Goal: Transaction & Acquisition: Purchase product/service

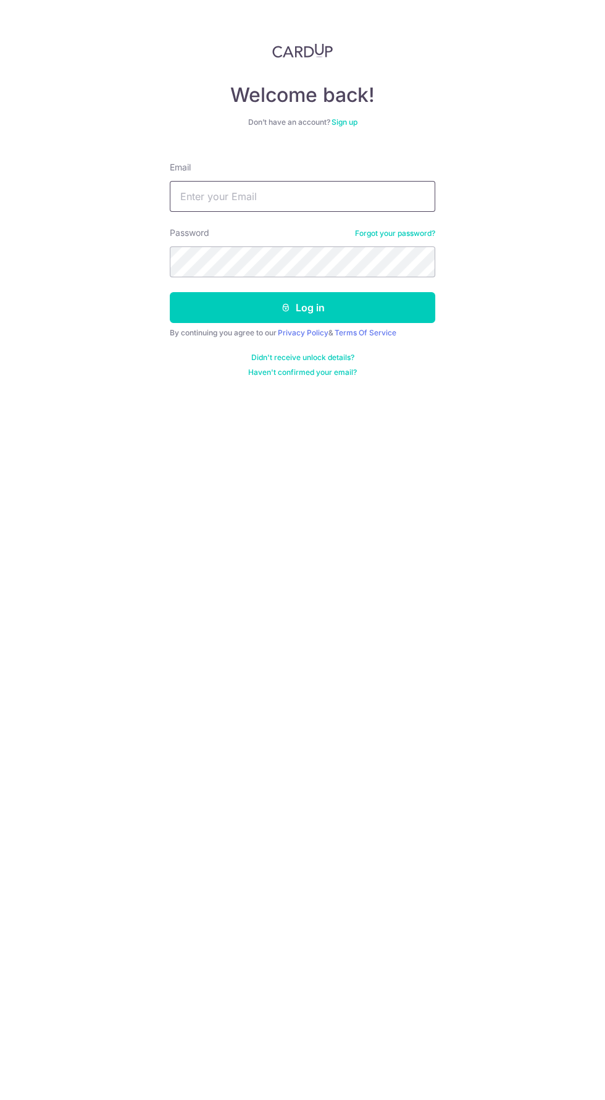
type input "[EMAIL_ADDRESS][DOMAIN_NAME]"
click at [170, 292] on button "Log in" at bounding box center [303, 307] width 266 height 31
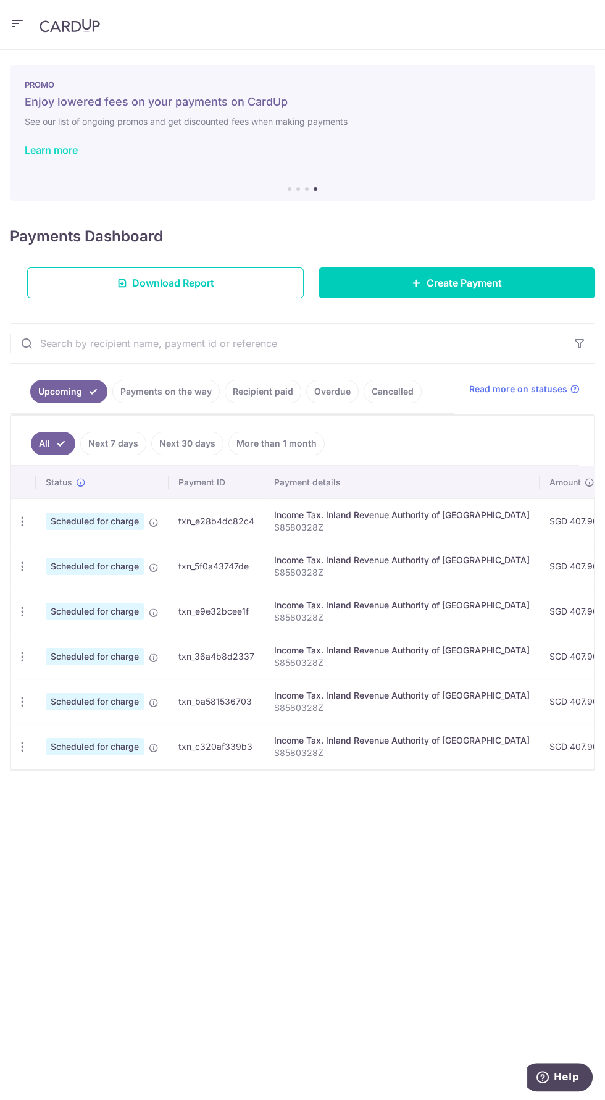
click at [66, 155] on link "Learn more" at bounding box center [51, 150] width 53 height 12
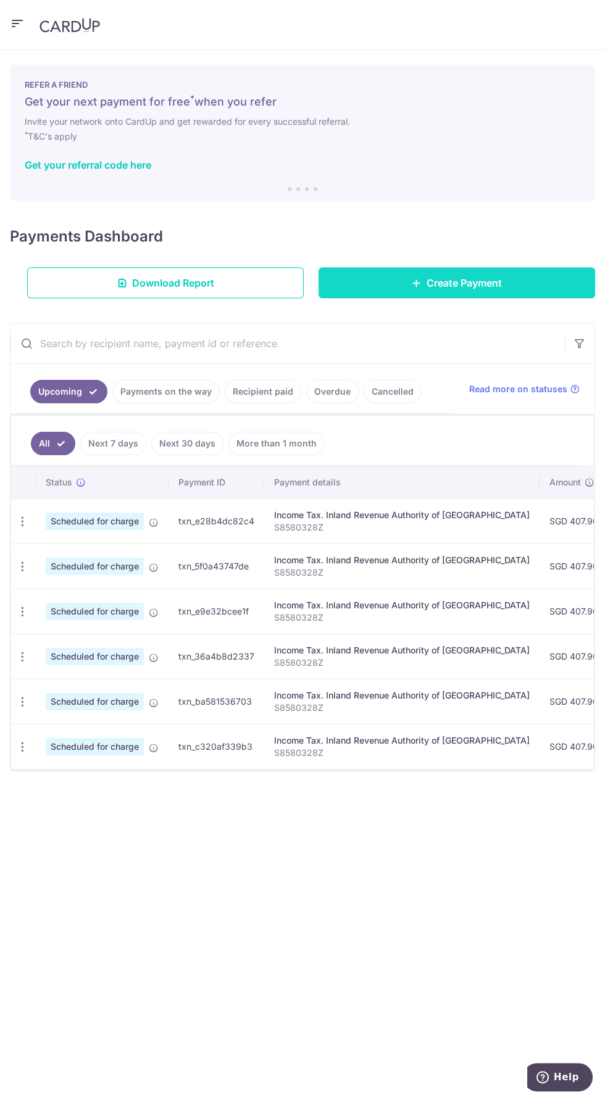
click at [505, 287] on link "Create Payment" at bounding box center [457, 283] width 277 height 31
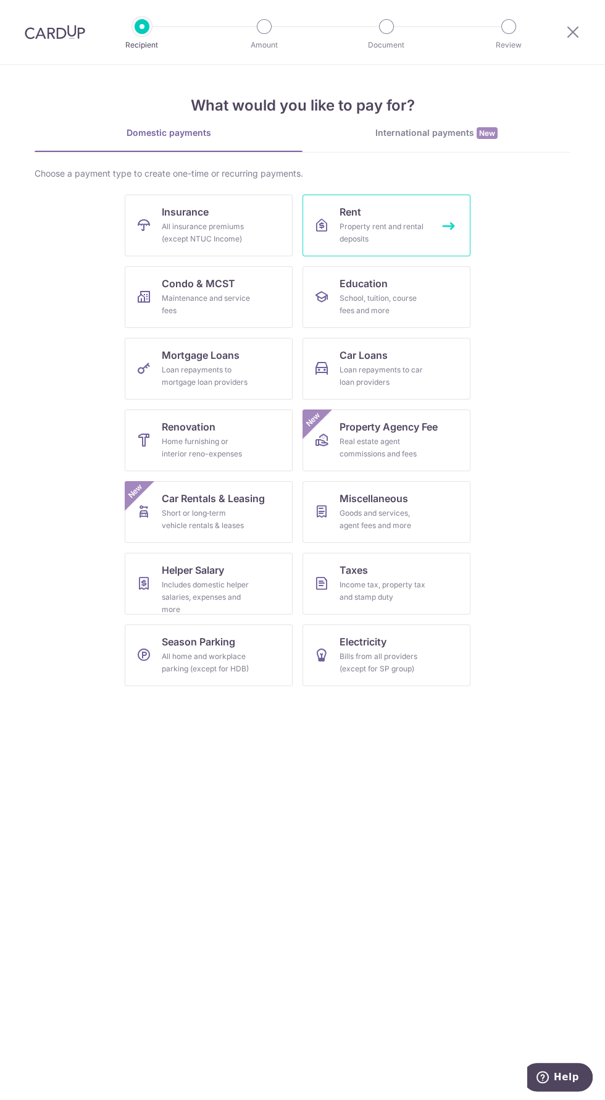
click at [434, 229] on link "Rent Property rent and rental deposits" at bounding box center [387, 226] width 168 height 62
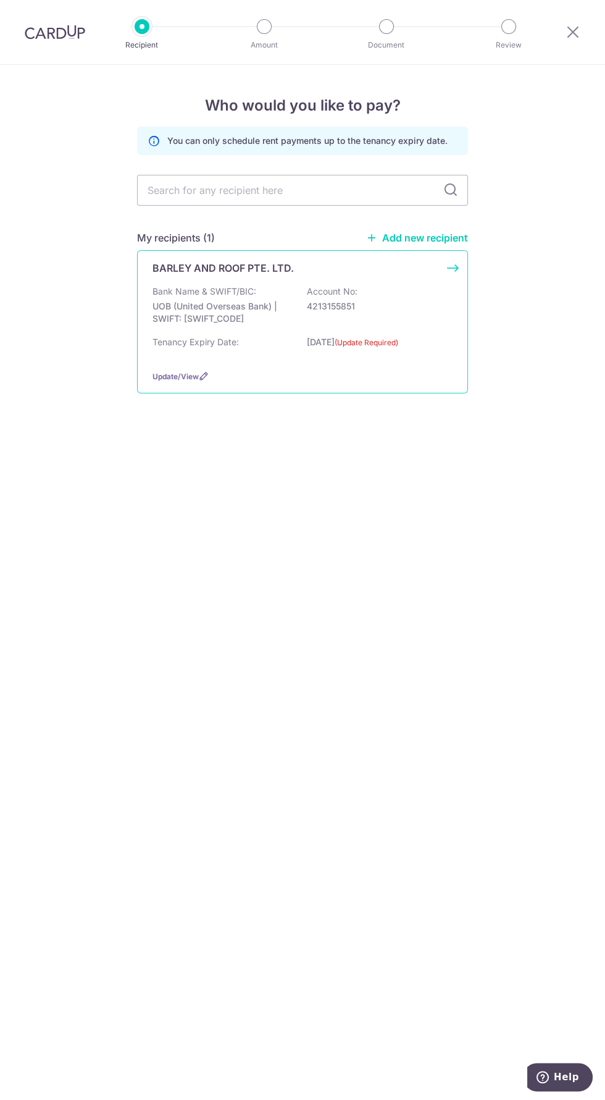
click at [408, 333] on div "Bank Name & SWIFT/BIC: UOB (United Overseas Bank) | SWIFT: UOVBSGSGXXX Account …" at bounding box center [303, 322] width 300 height 75
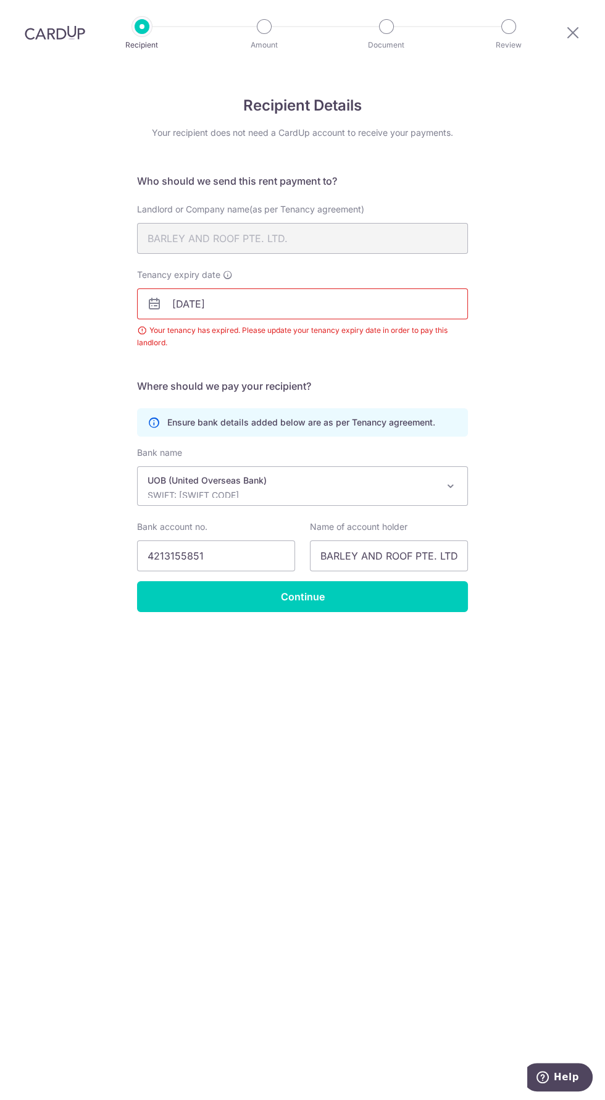
click at [419, 289] on input "07/10/2025" at bounding box center [302, 304] width 331 height 31
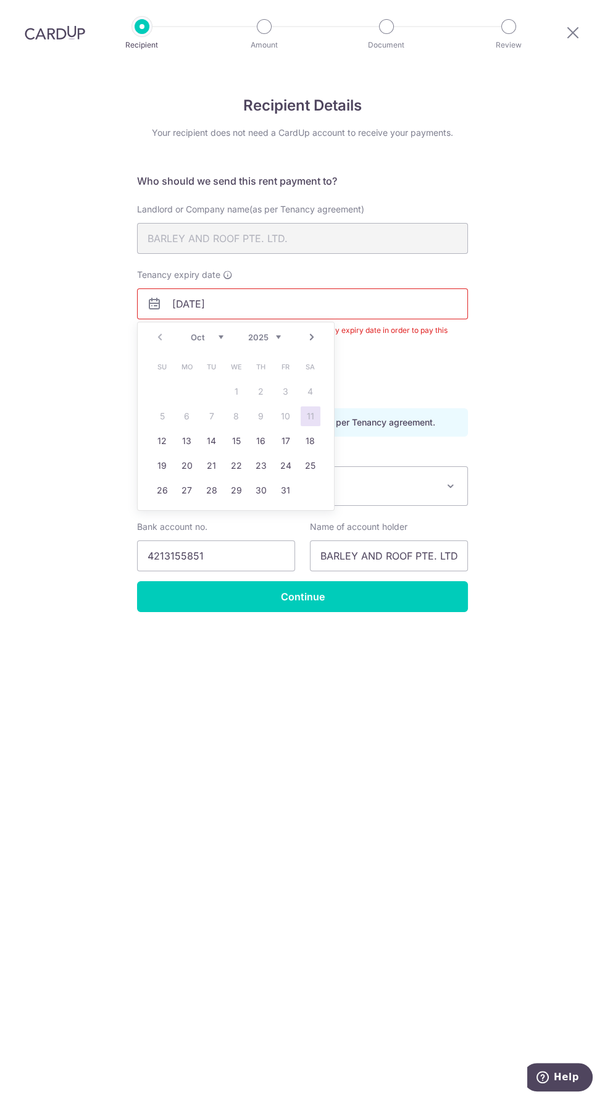
click at [316, 330] on link "Next" at bounding box center [312, 337] width 15 height 15
click at [314, 330] on link "Next" at bounding box center [312, 337] width 15 height 15
click at [310, 330] on link "Next" at bounding box center [312, 337] width 15 height 15
click at [308, 330] on link "Next" at bounding box center [312, 337] width 15 height 15
click at [211, 382] on link "3" at bounding box center [212, 392] width 20 height 20
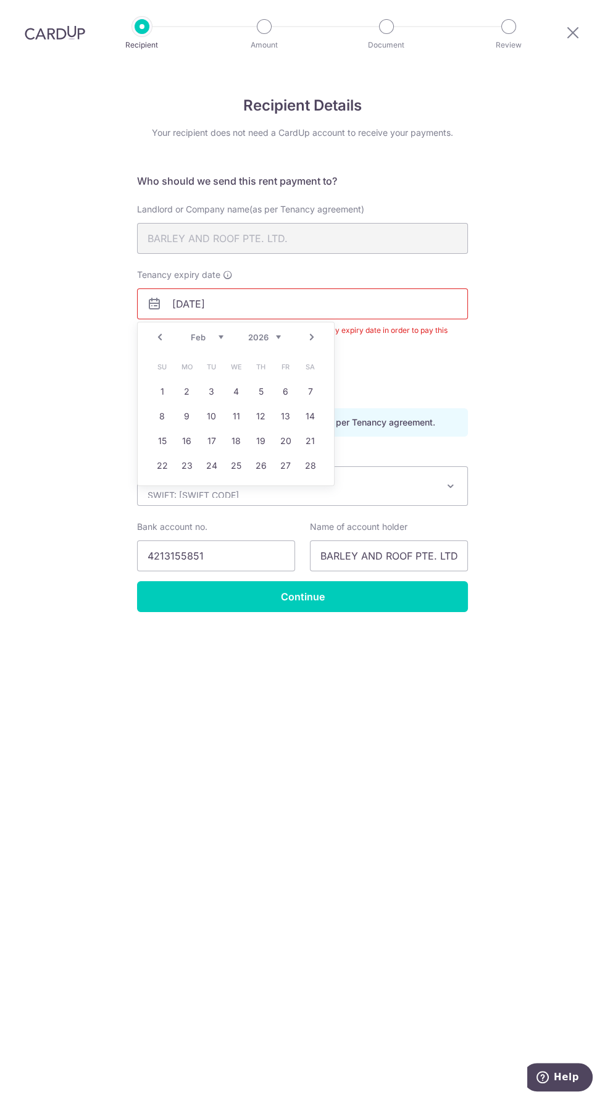
type input "03/02/2026"
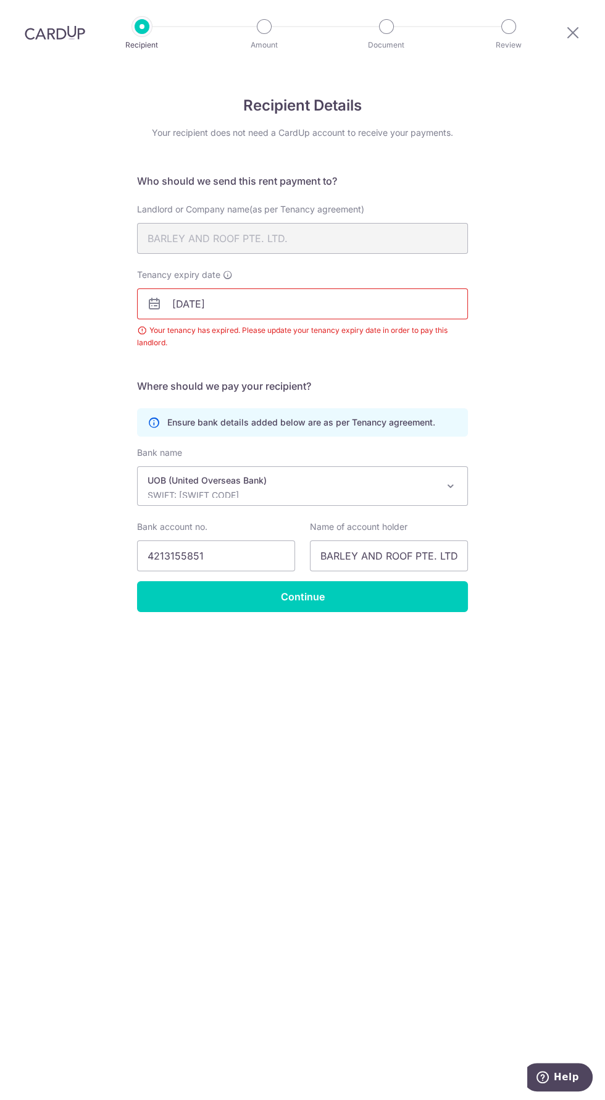
click at [568, 304] on div "Recipient Details Your recipient does not need a CardUp account to receive your…" at bounding box center [302, 582] width 605 height 1035
click at [411, 581] on input "Continue" at bounding box center [302, 596] width 331 height 31
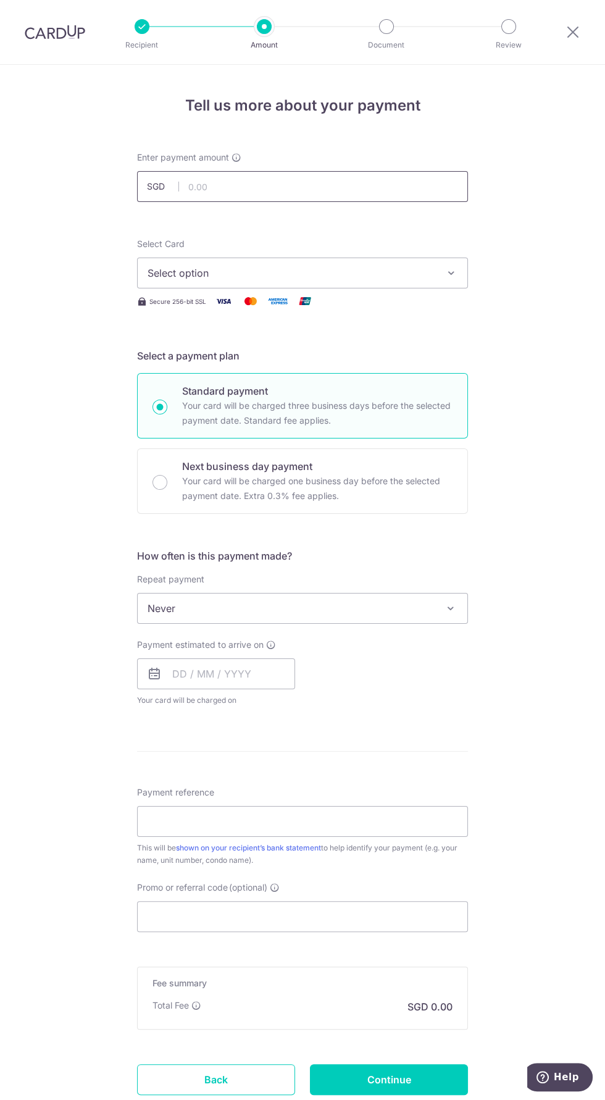
click at [371, 186] on input "text" at bounding box center [302, 186] width 331 height 31
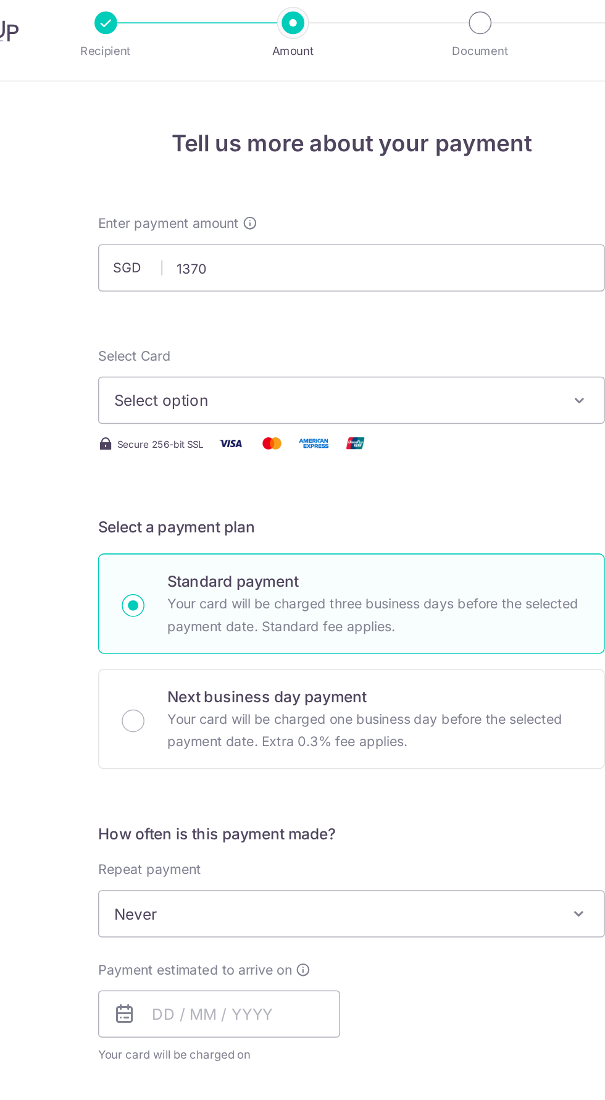
click at [368, 270] on span "Select option" at bounding box center [292, 273] width 288 height 15
type input "1,370.00"
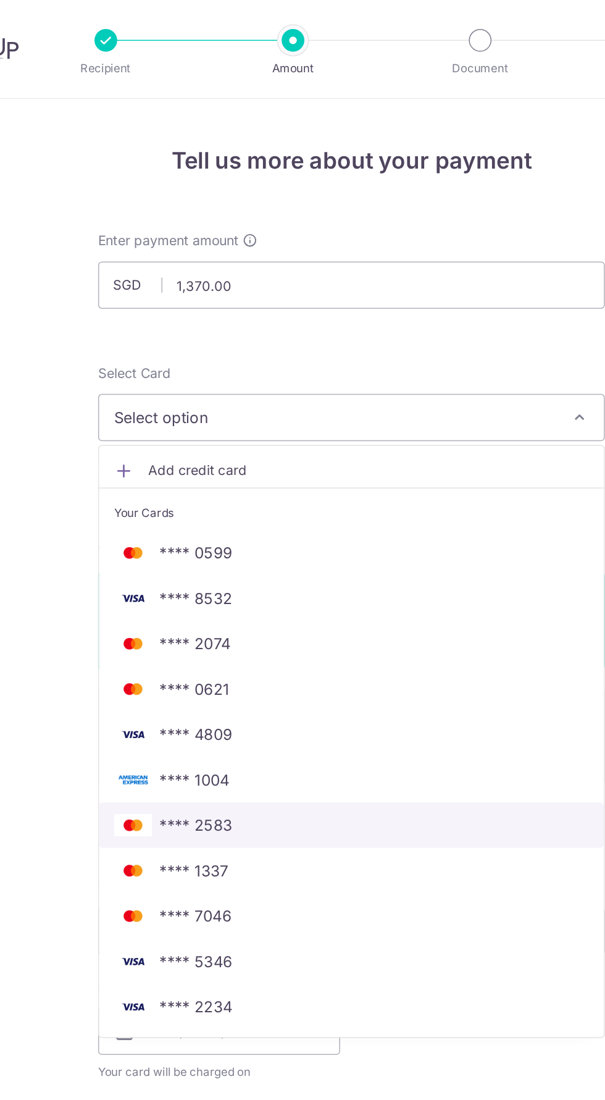
click at [231, 547] on link "**** 2583" at bounding box center [303, 540] width 330 height 30
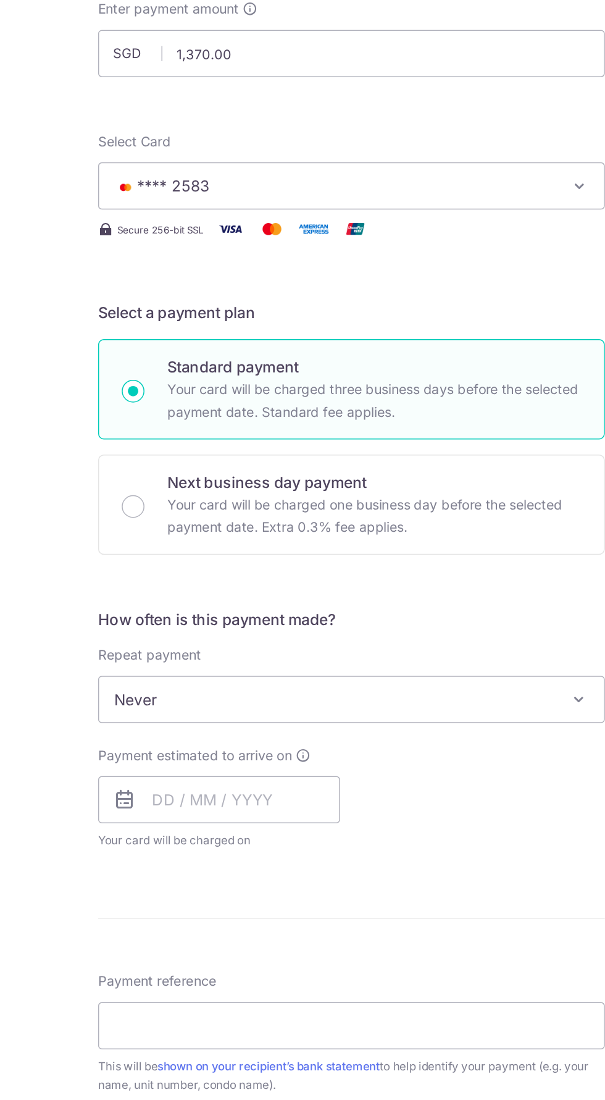
click at [374, 601] on span "Never" at bounding box center [303, 609] width 330 height 30
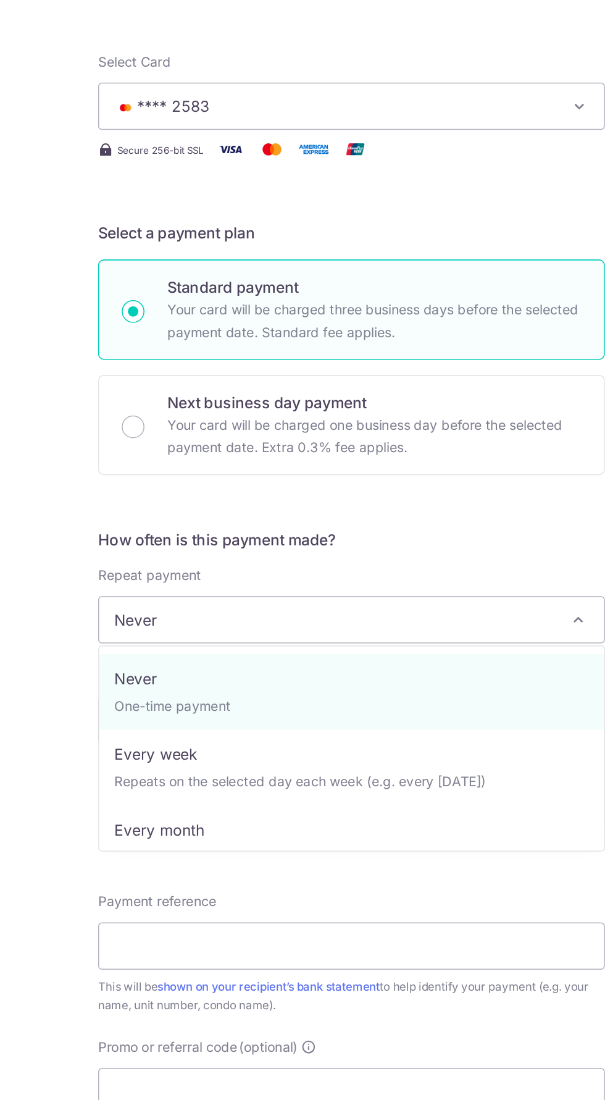
select select "3"
type input "03/02/2026"
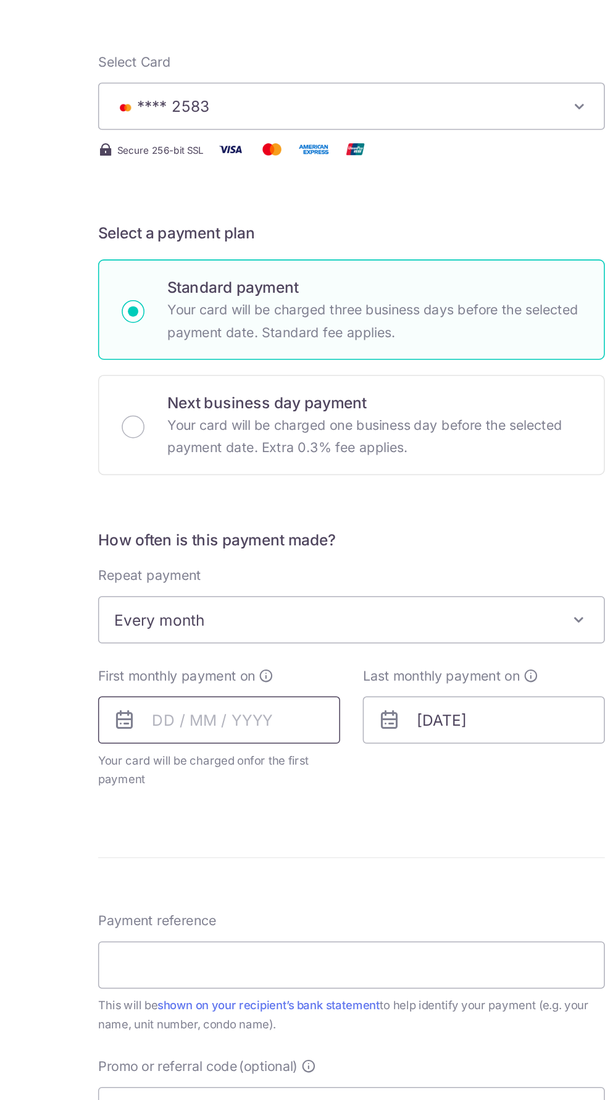
click at [185, 671] on input "text" at bounding box center [216, 674] width 158 height 31
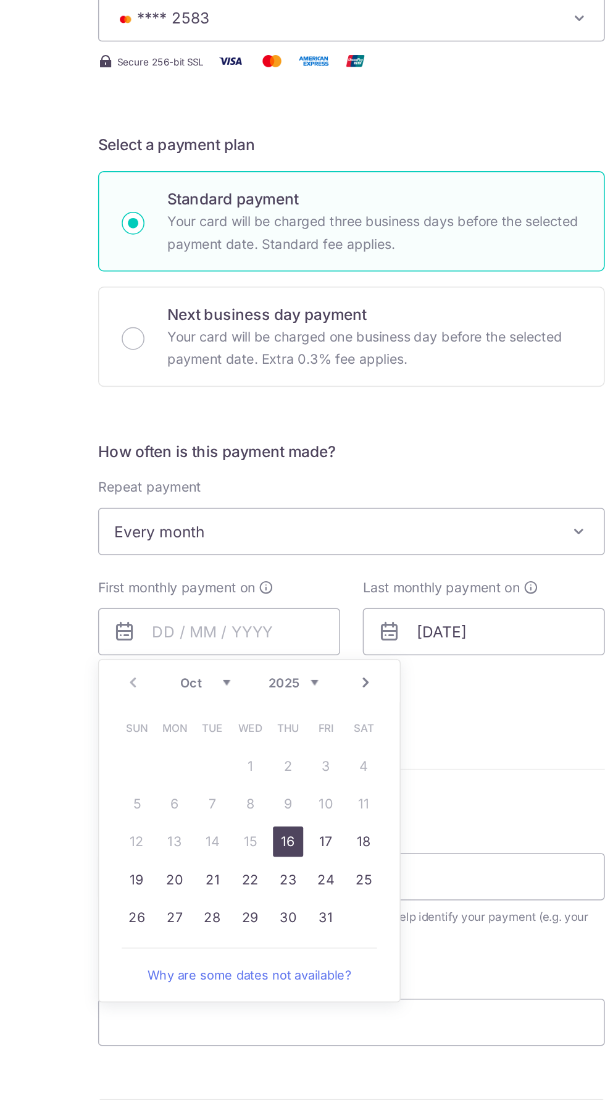
click at [263, 806] on link "16" at bounding box center [261, 811] width 20 height 20
type input "[DATE]"
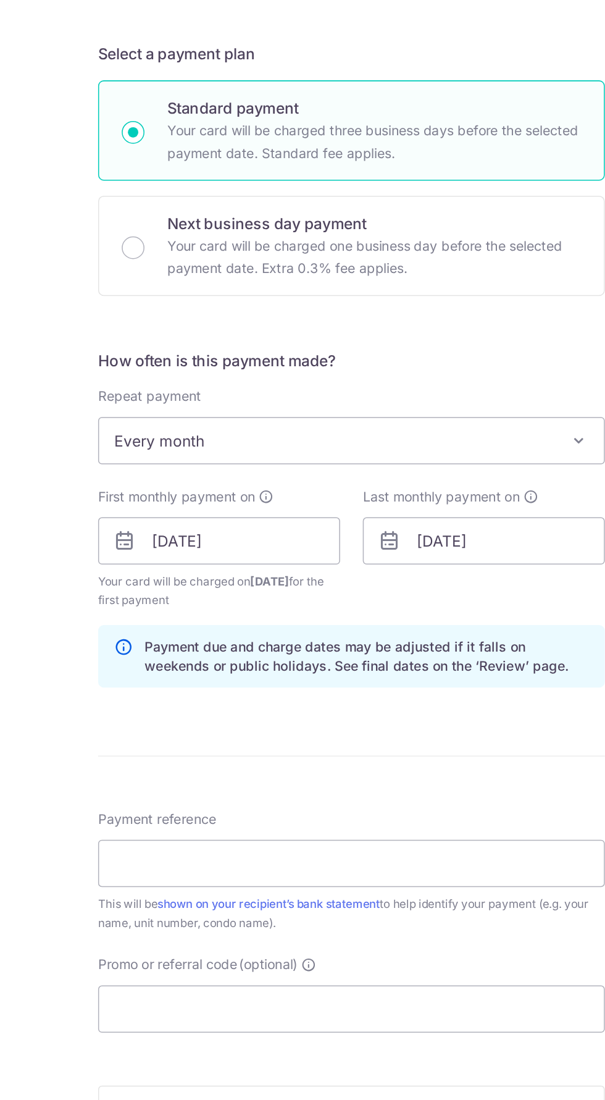
click at [420, 581] on icon at bounding box center [420, 586] width 10 height 10
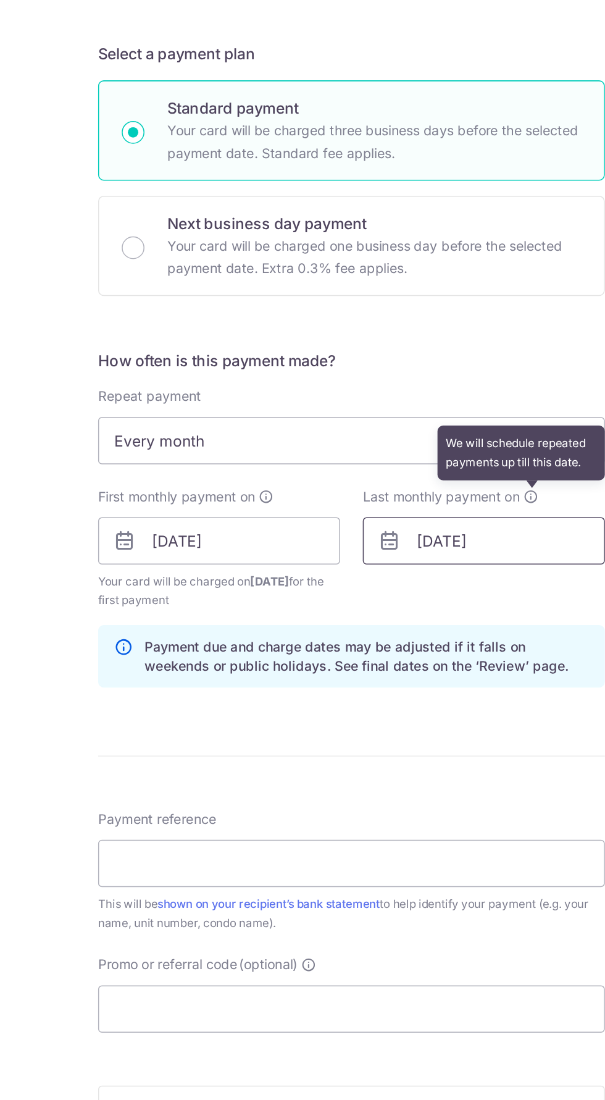
click at [437, 612] on input "03/02/2026" at bounding box center [389, 614] width 158 height 31
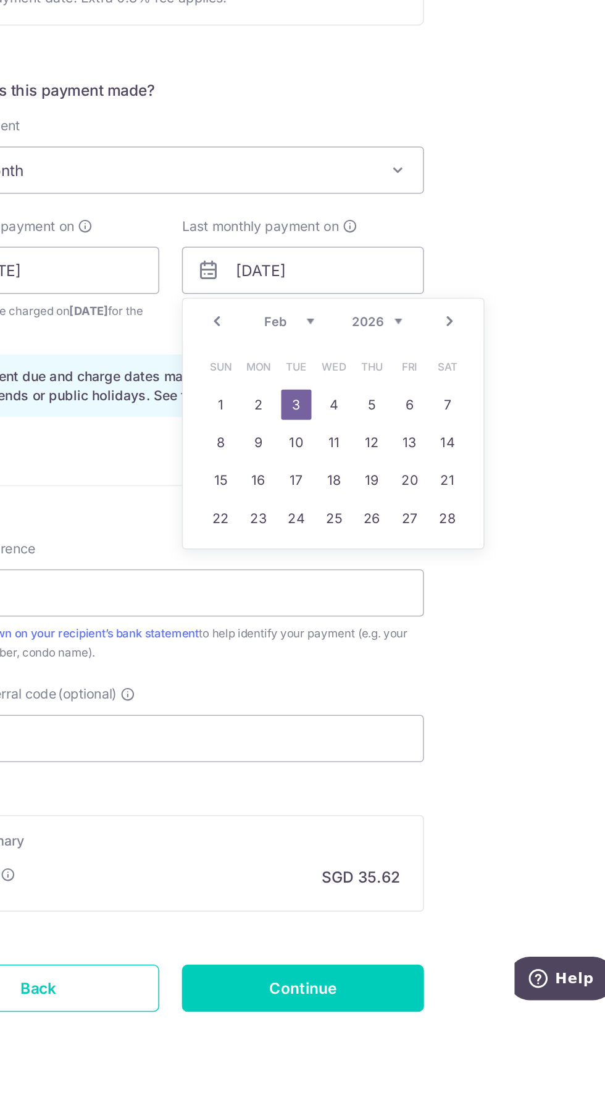
click at [327, 649] on link "Prev" at bounding box center [333, 648] width 15 height 15
click at [454, 749] on link "16" at bounding box center [459, 752] width 20 height 20
type input "[DATE]"
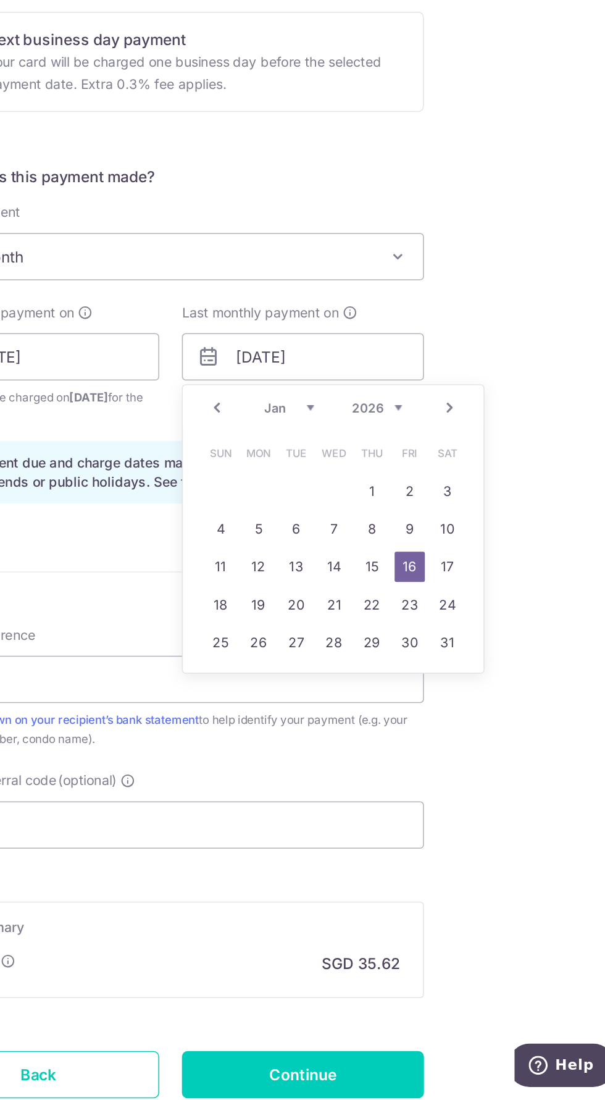
click at [532, 591] on div "Tell us more about your payment Enter payment amount SGD 1,370.00 1370.00 Selec…" at bounding box center [302, 599] width 605 height 1186
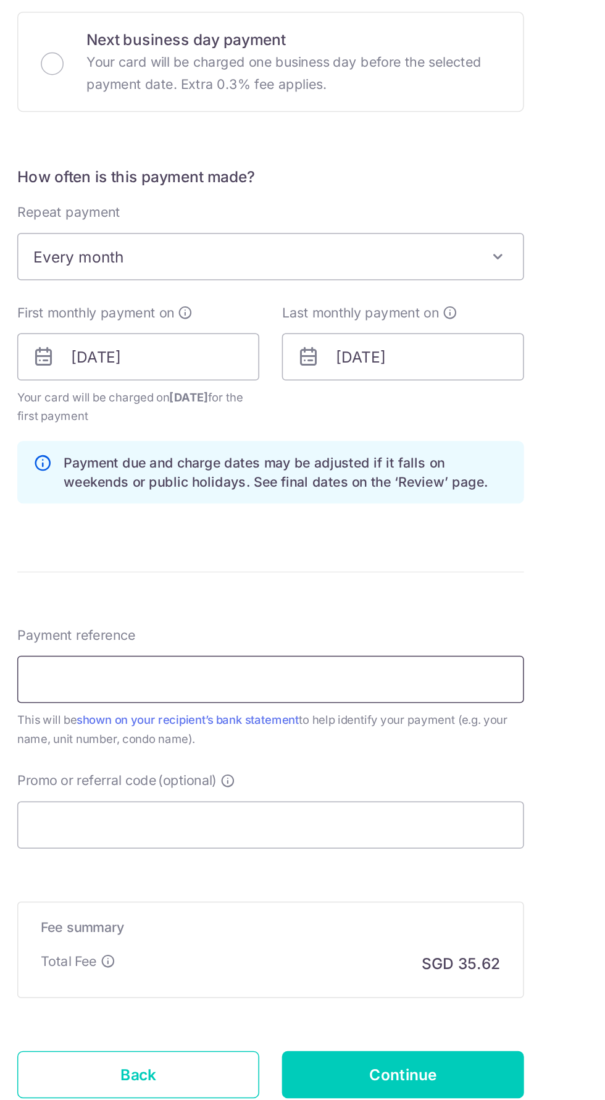
click at [333, 818] on input "Payment reference" at bounding box center [302, 825] width 331 height 31
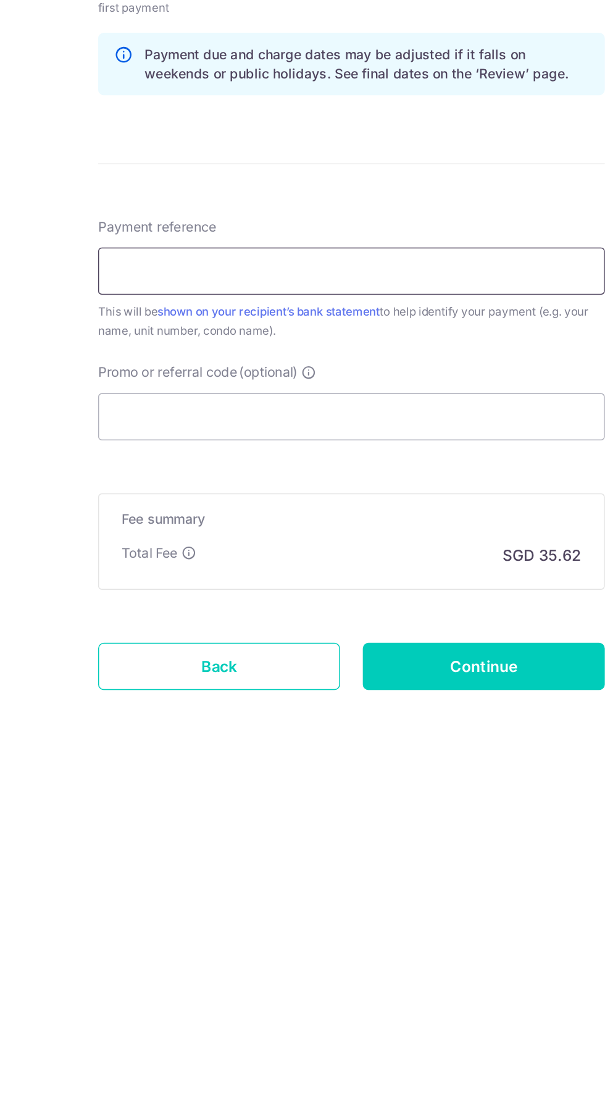
type input "Ho [PERSON_NAME] - D5 Corporation Walk"
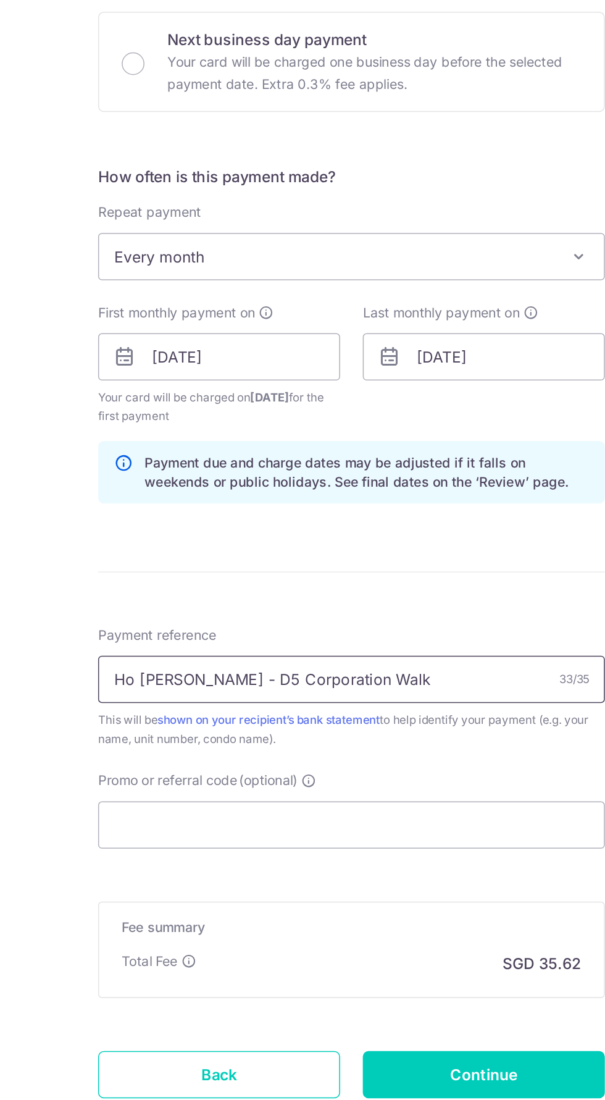
scroll to position [57, 0]
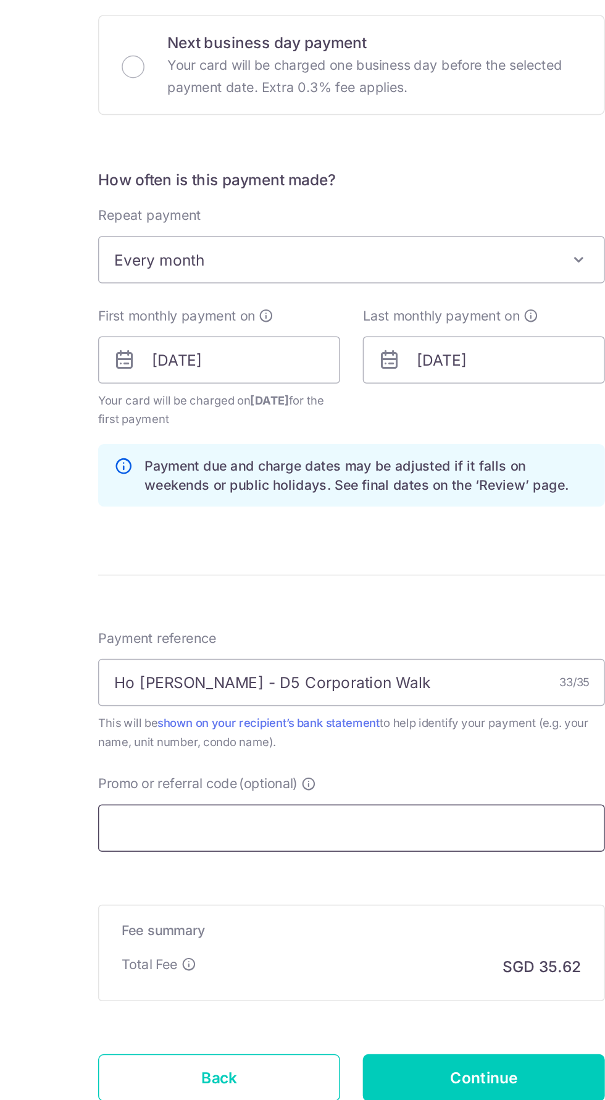
click at [349, 917] on input "Promo or referral code (optional)" at bounding box center [302, 922] width 331 height 31
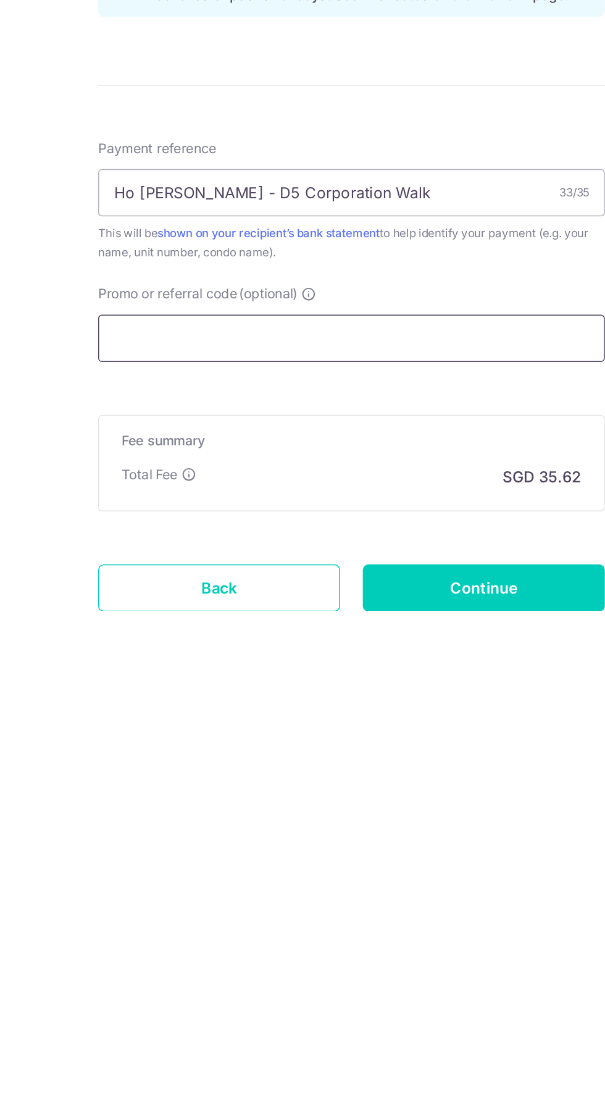
scroll to position [1, 0]
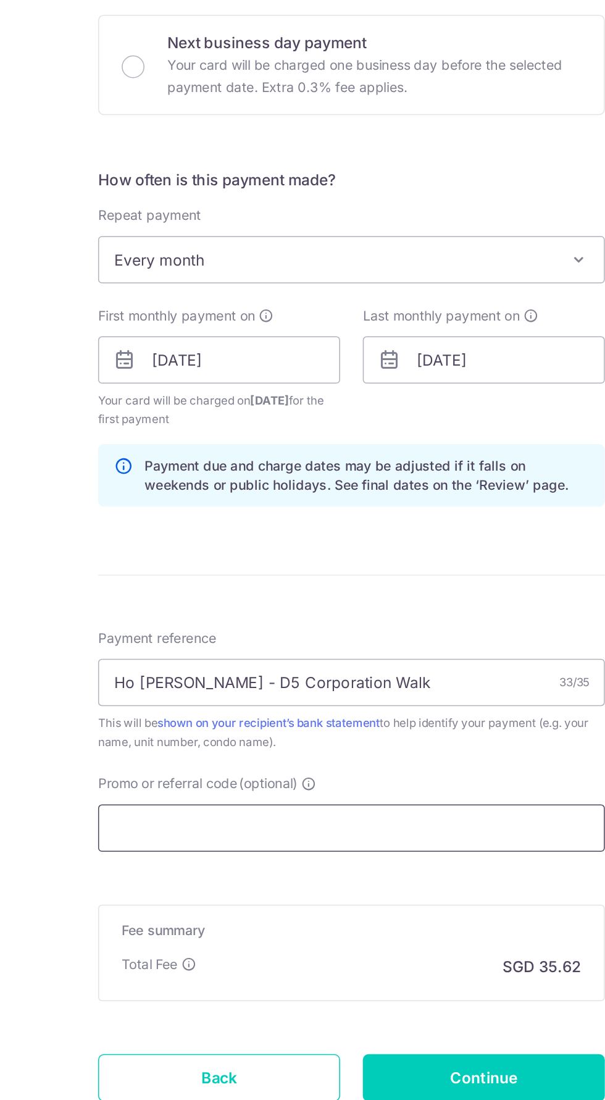
paste input "SAVERENT179"
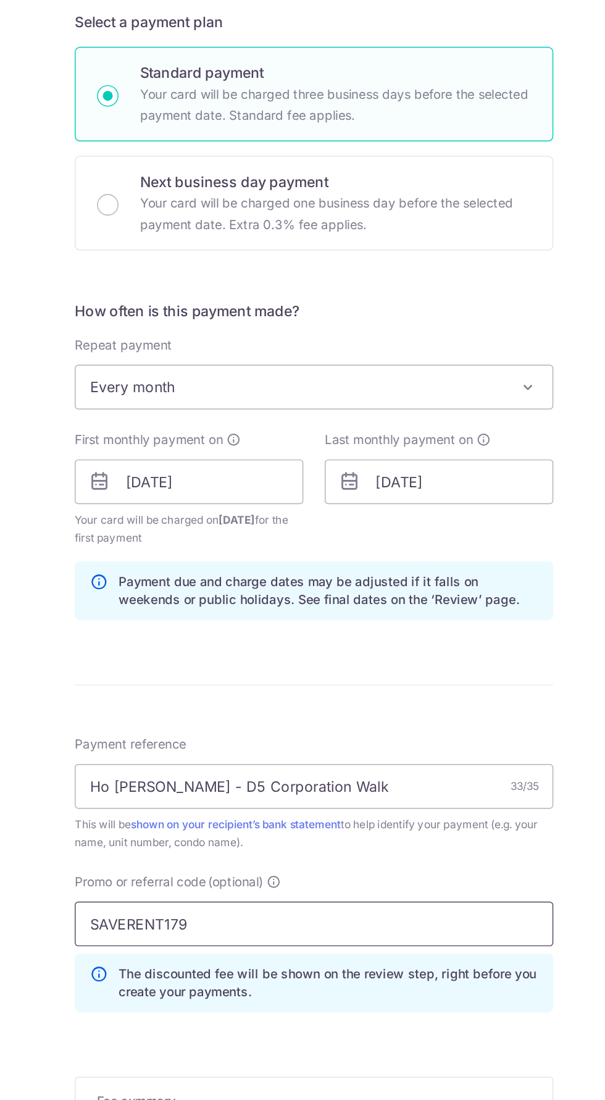
scroll to position [58, 0]
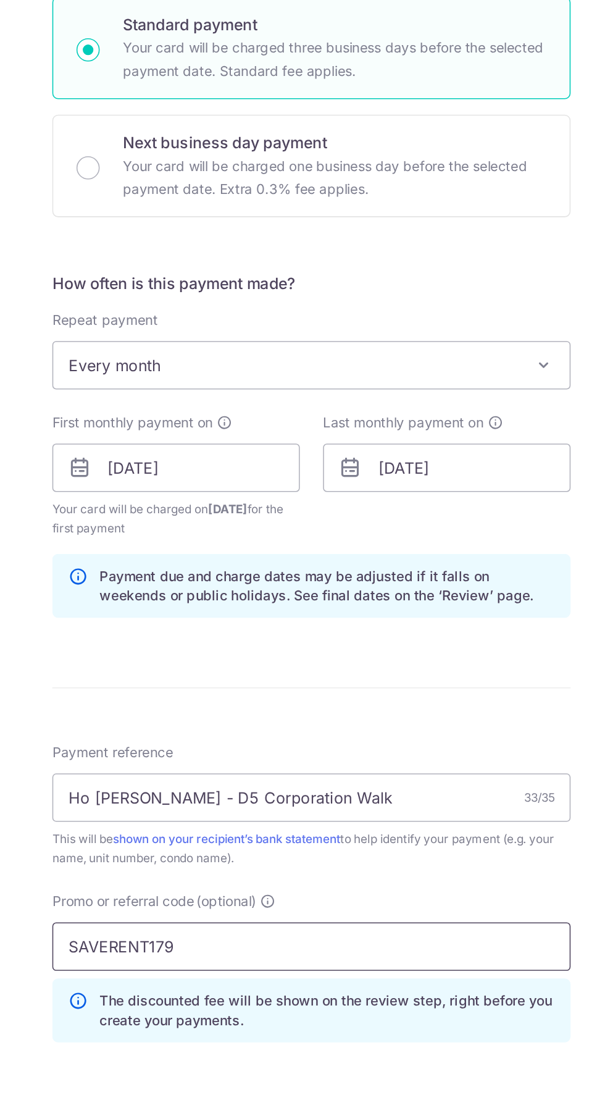
type input "SAVERENT179"
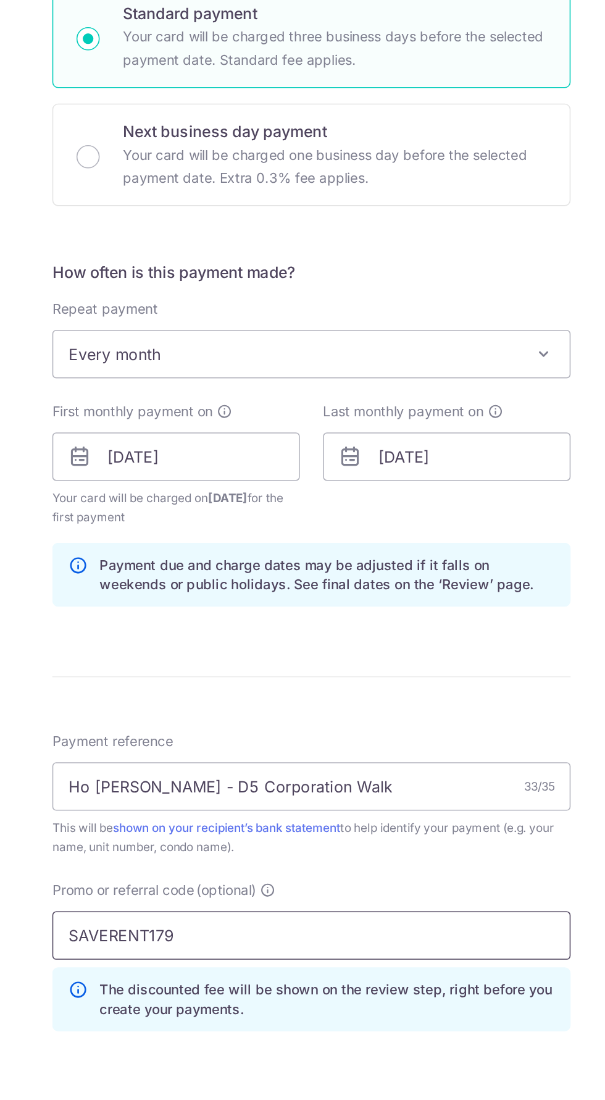
scroll to position [115, 0]
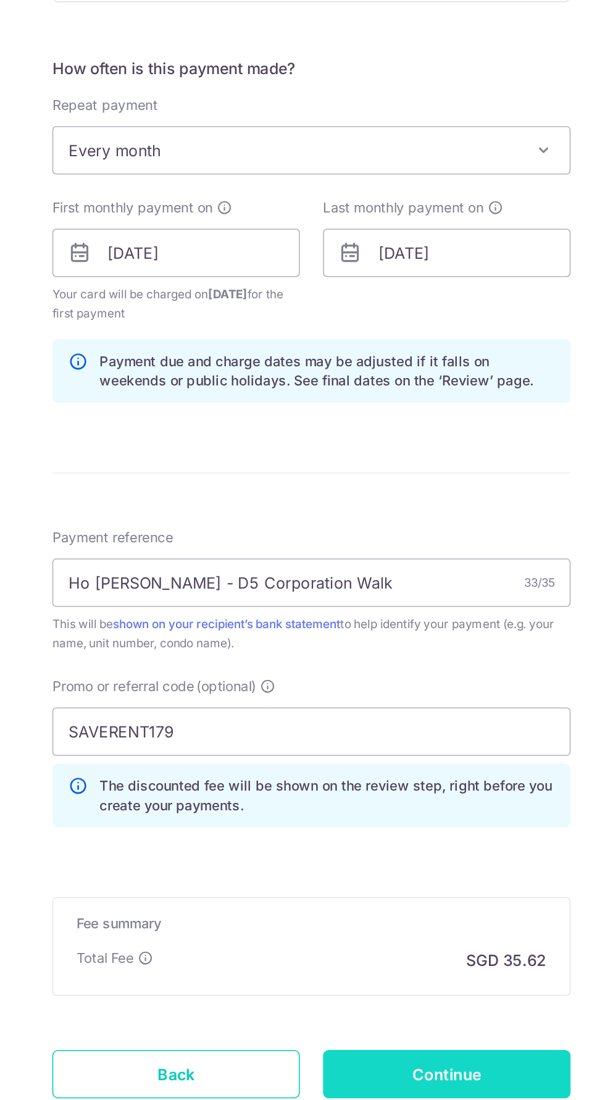
click at [428, 1076] on input "Continue" at bounding box center [389, 1083] width 158 height 31
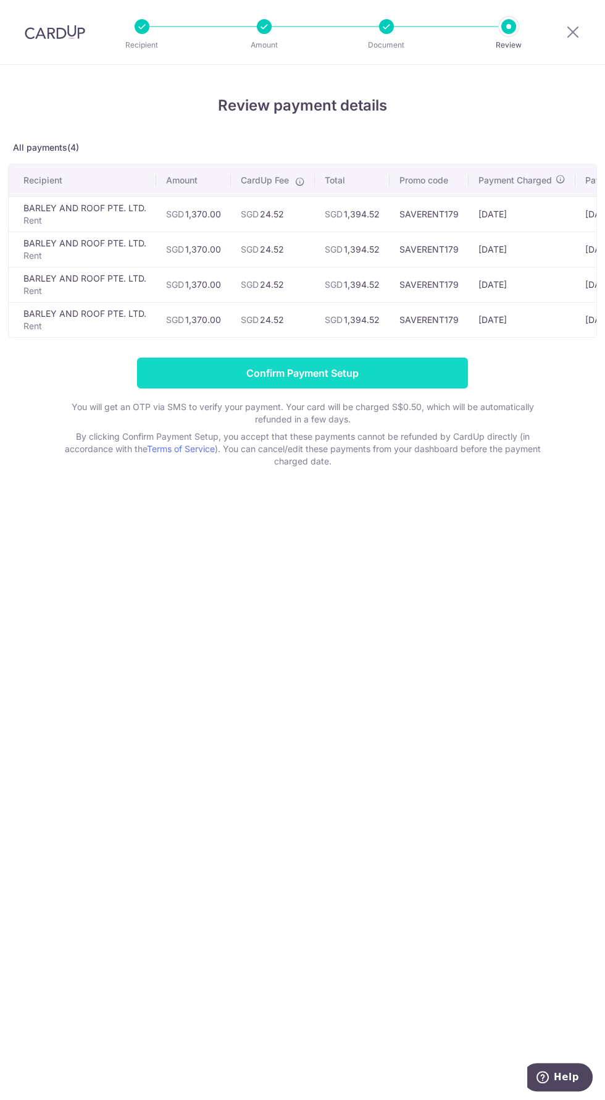
click at [386, 368] on input "Confirm Payment Setup" at bounding box center [302, 373] width 331 height 31
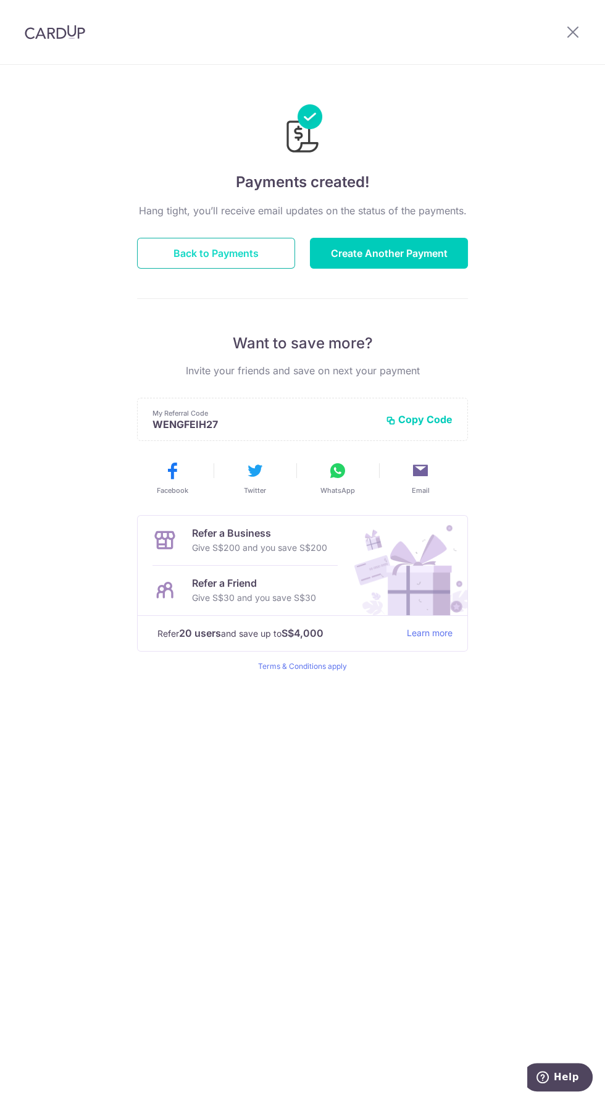
click at [233, 253] on button "Back to Payments" at bounding box center [216, 253] width 158 height 31
